Goal: Task Accomplishment & Management: Use online tool/utility

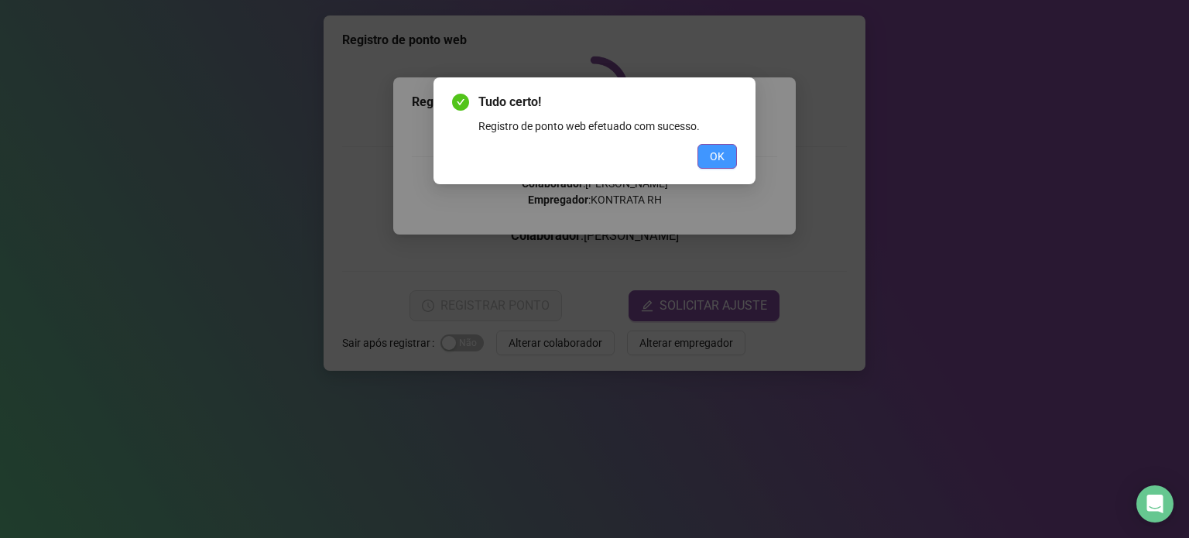
click at [722, 154] on span "OK" at bounding box center [717, 156] width 15 height 17
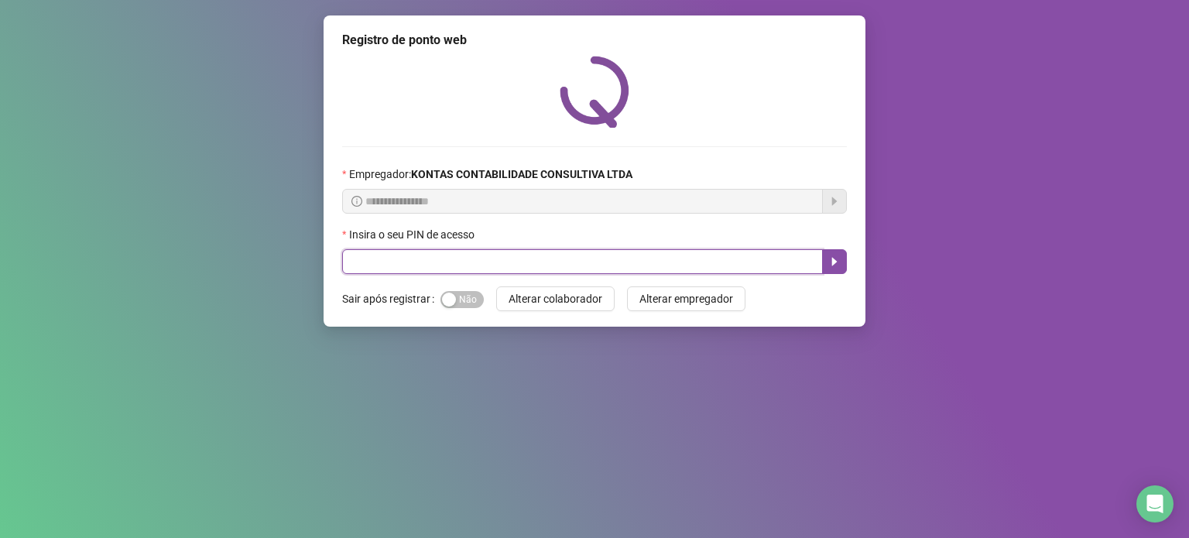
click at [746, 268] on input "text" at bounding box center [582, 261] width 481 height 25
type input "*"
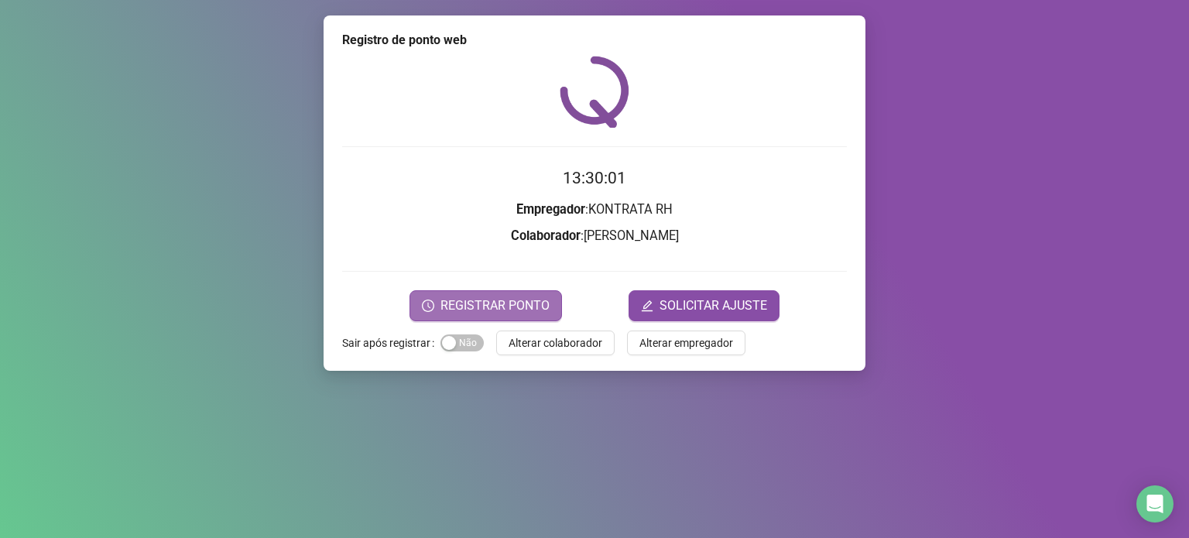
click at [489, 304] on span "REGISTRAR PONTO" at bounding box center [494, 305] width 109 height 19
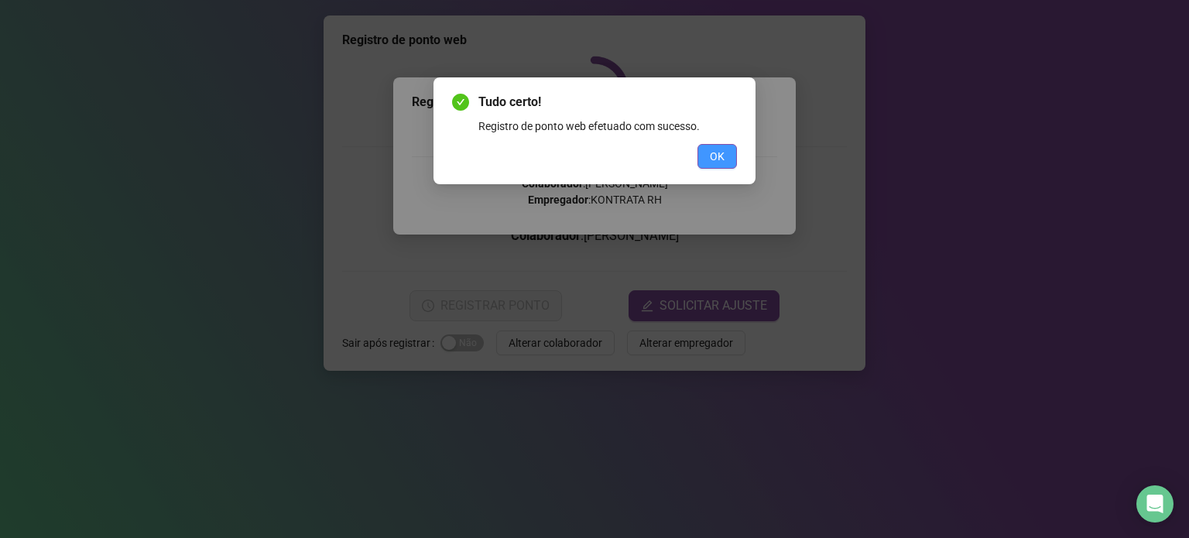
click at [723, 159] on span "OK" at bounding box center [717, 156] width 15 height 17
